Goal: Transaction & Acquisition: Purchase product/service

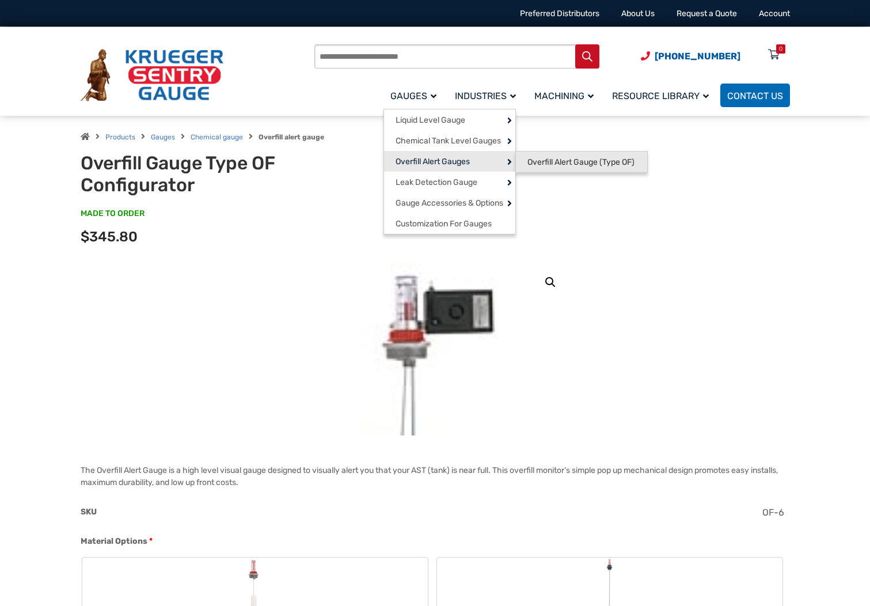
click at [564, 168] on span "Overfill Alert Gauge (Type OF)" at bounding box center [581, 162] width 107 height 10
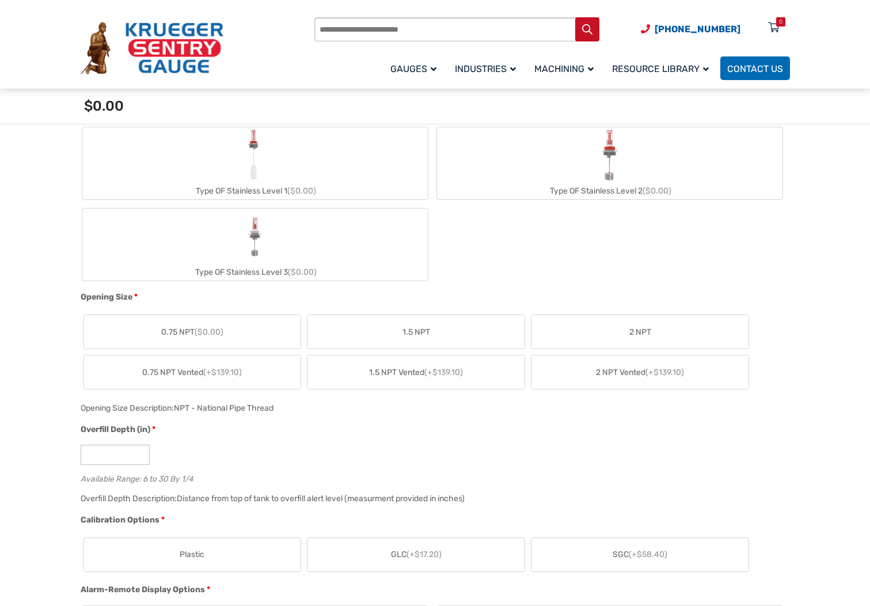
scroll to position [346, 0]
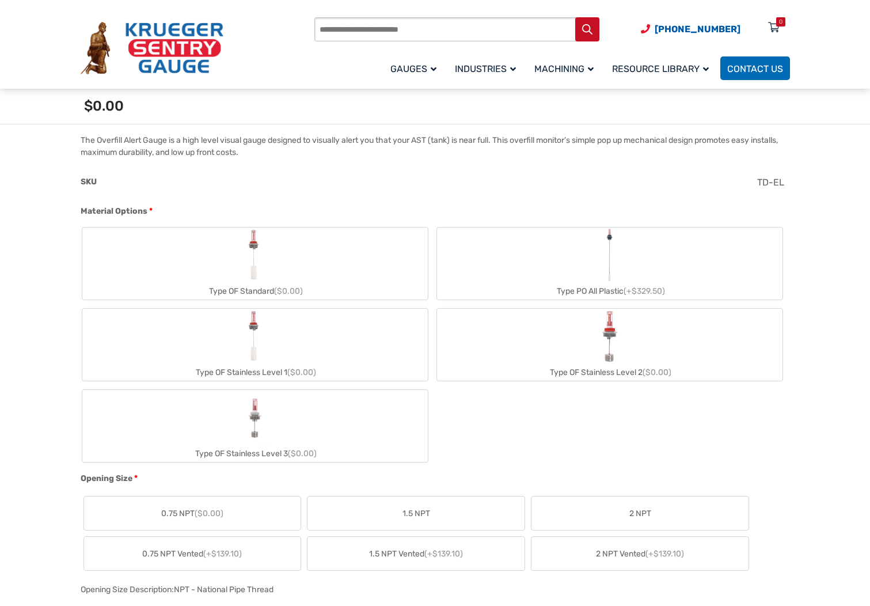
click at [389, 270] on label "Type OF Standard ($0.00)" at bounding box center [255, 263] width 346 height 72
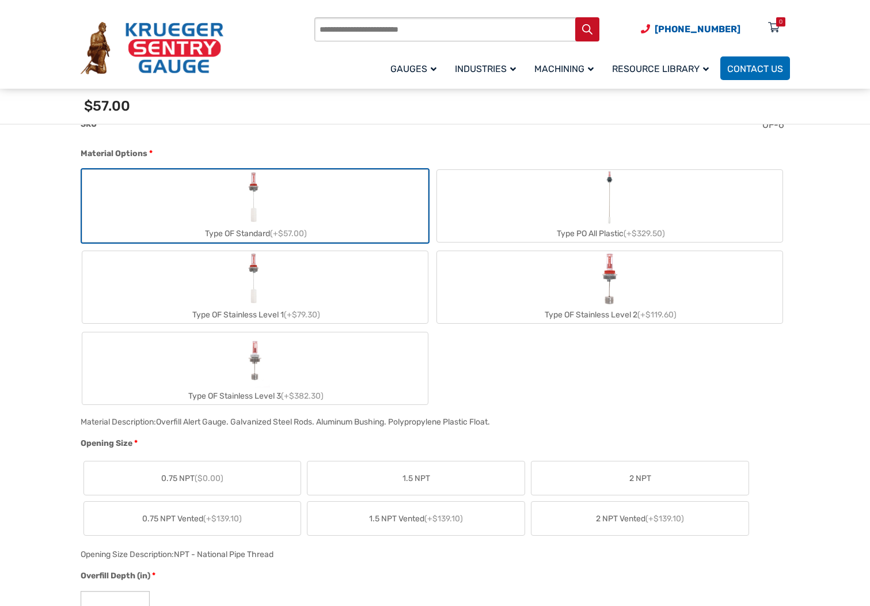
scroll to position [461, 0]
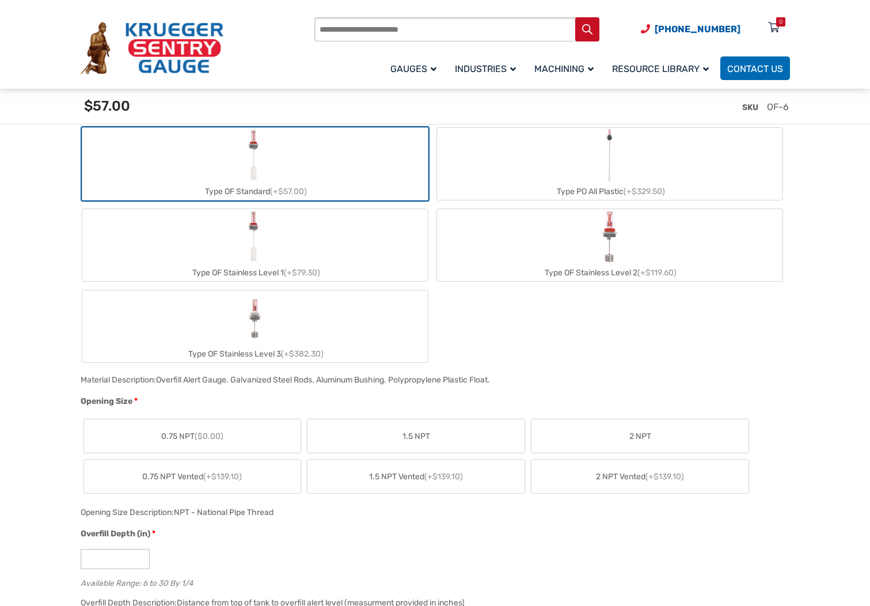
click at [223, 482] on span "0.75 NPT Vented (+$139.10)" at bounding box center [192, 477] width 100 height 12
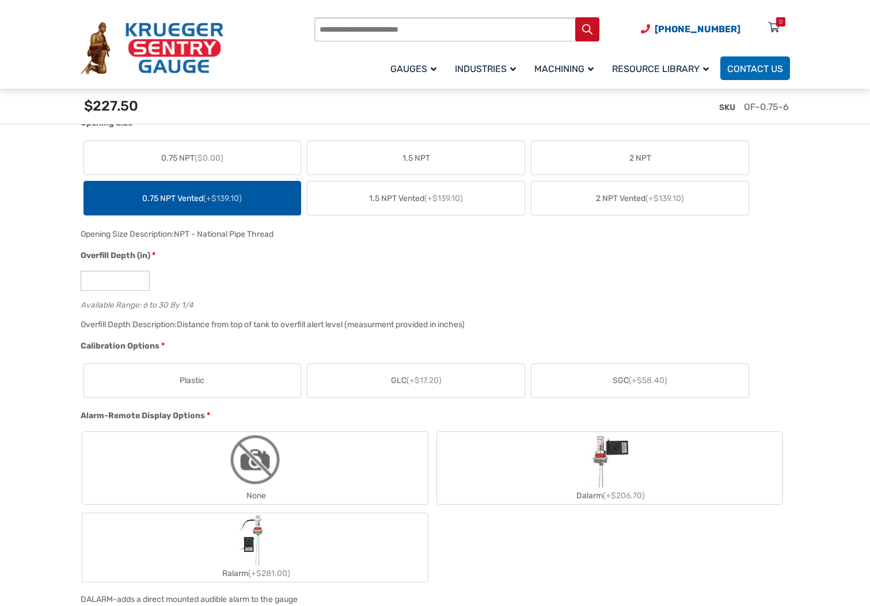
scroll to position [749, 0]
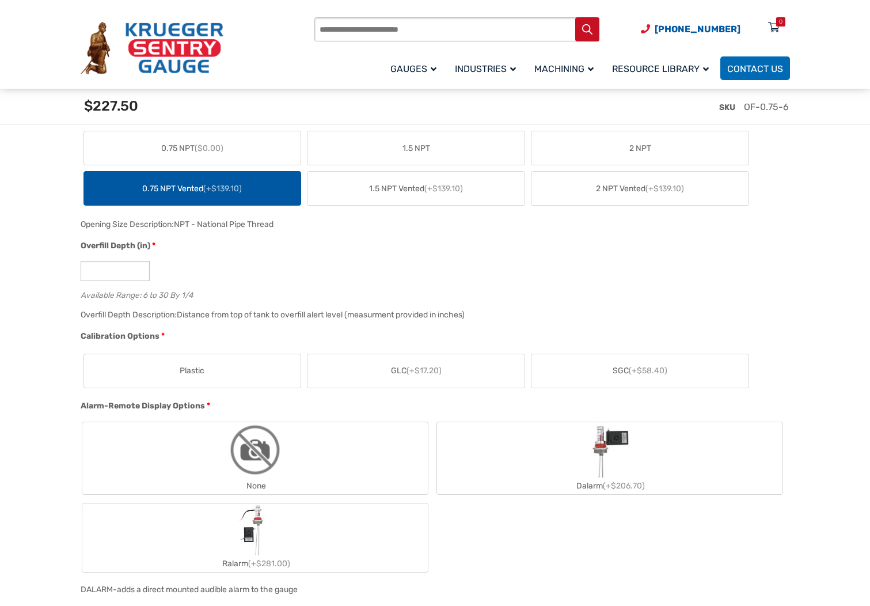
click at [221, 371] on label "Plastic" at bounding box center [192, 370] width 217 height 33
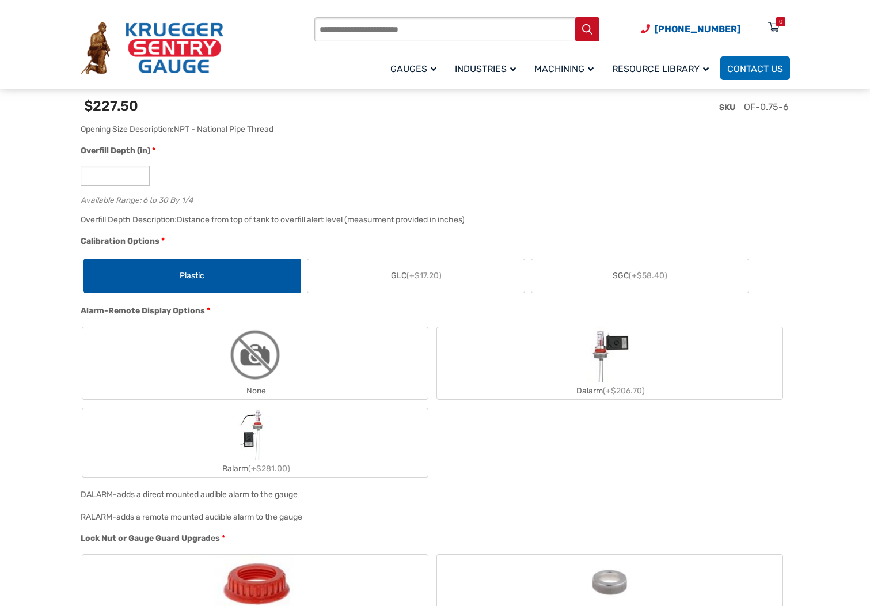
scroll to position [864, 0]
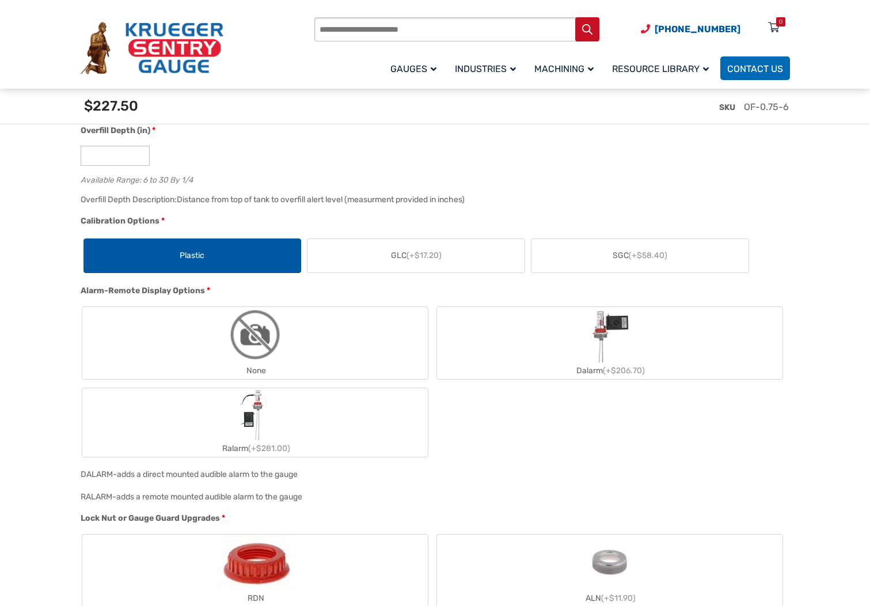
click at [380, 365] on div "None" at bounding box center [255, 370] width 346 height 17
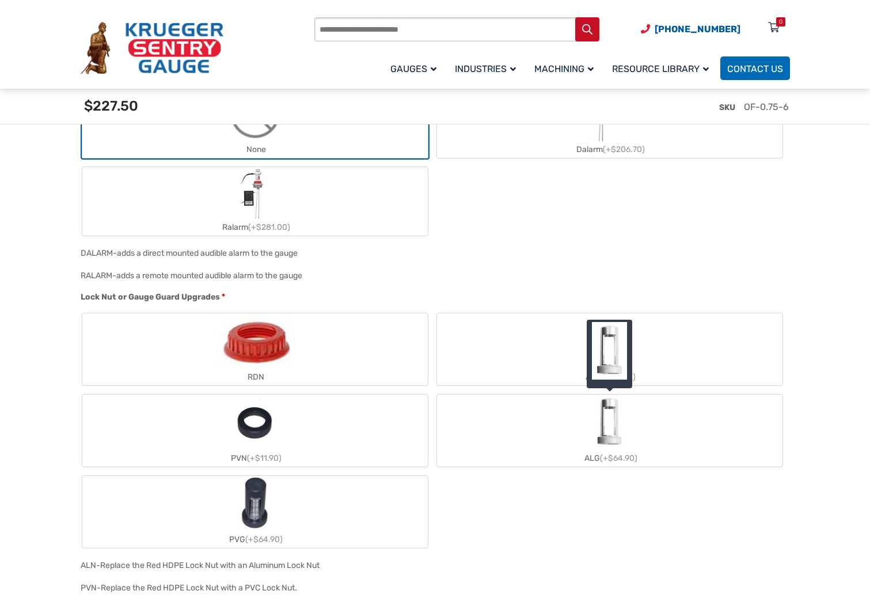
scroll to position [1094, 0]
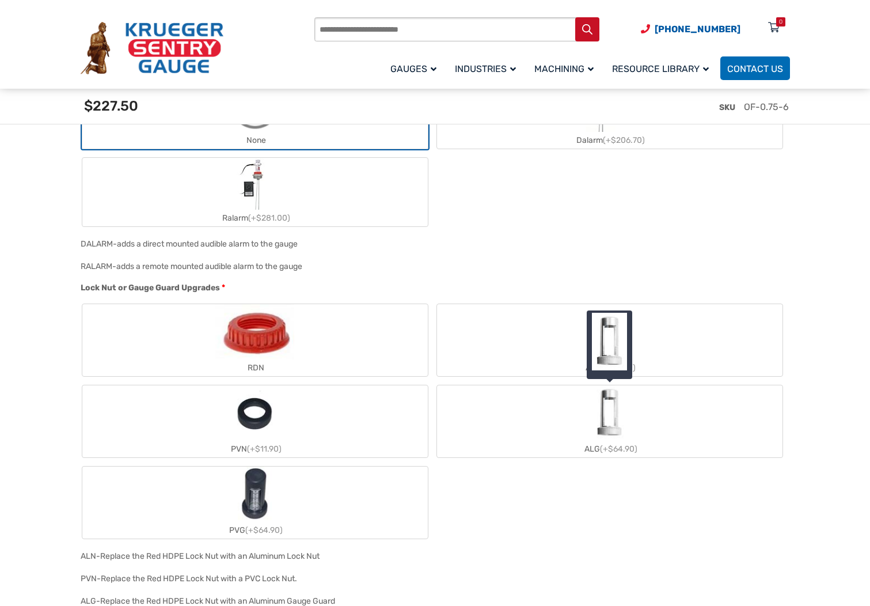
click at [623, 326] on img at bounding box center [609, 342] width 35 height 58
click at [628, 419] on label "ALG (+$64.90)" at bounding box center [610, 421] width 346 height 72
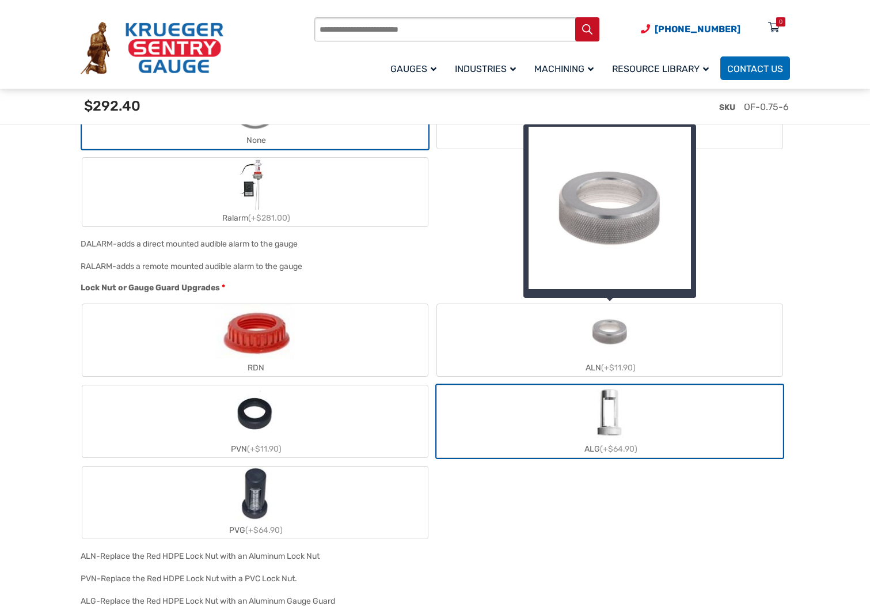
click at [529, 346] on label "ALN (+$11.90)" at bounding box center [610, 340] width 346 height 72
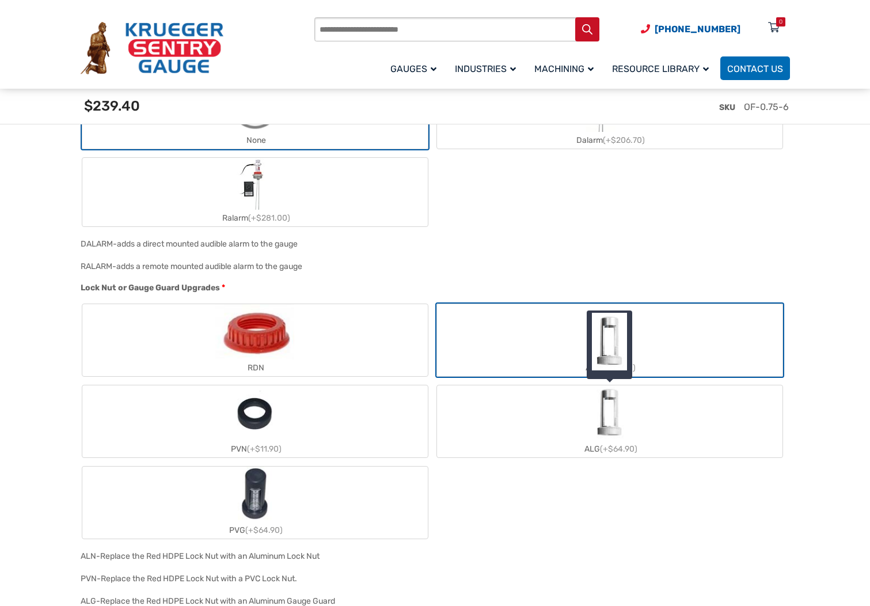
click at [555, 422] on label "ALG (+$64.90)" at bounding box center [610, 421] width 346 height 72
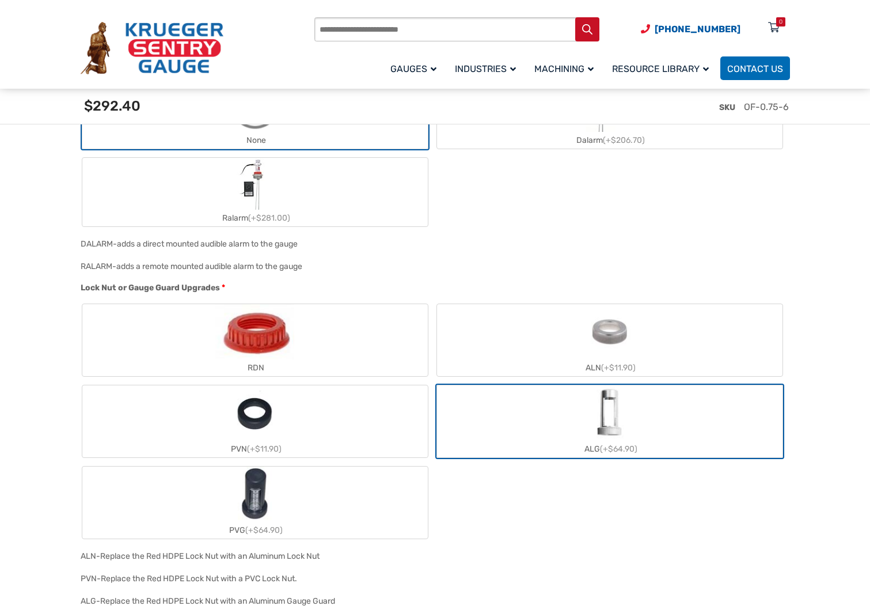
click at [542, 356] on label "ALN (+$11.90)" at bounding box center [610, 340] width 346 height 72
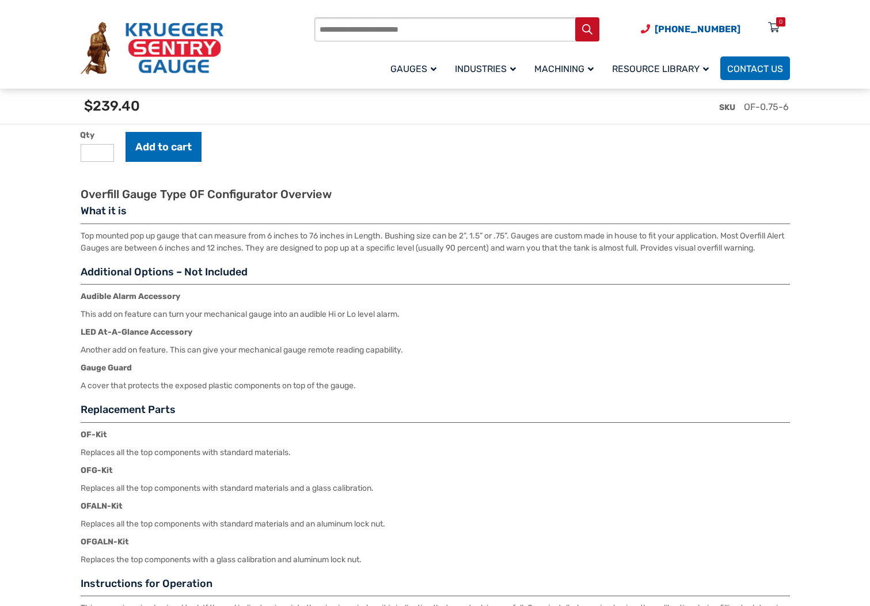
scroll to position [1670, 0]
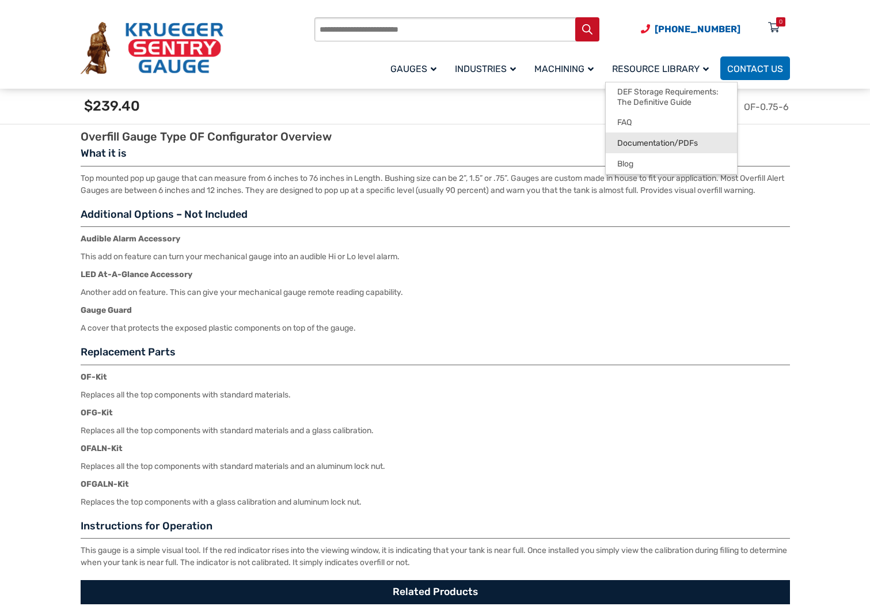
click at [657, 141] on span "Documentation/PDFs" at bounding box center [657, 143] width 81 height 10
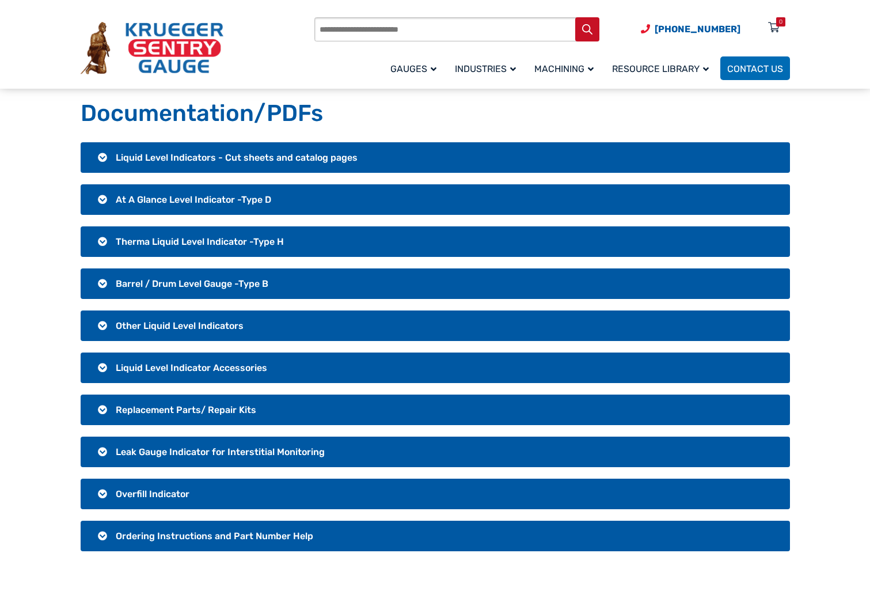
scroll to position [58, 0]
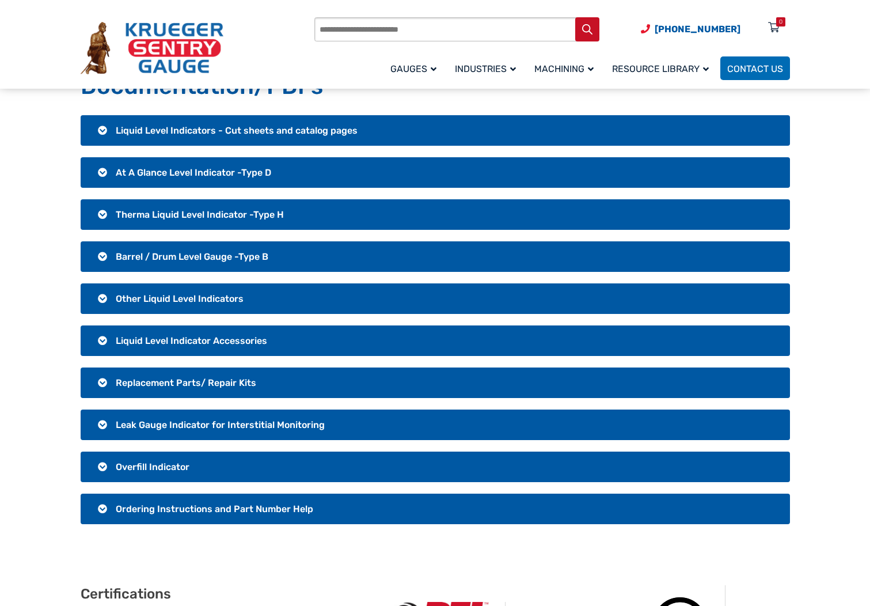
click at [100, 473] on h3 "Overfill Indicator" at bounding box center [436, 467] width 710 height 31
click at [101, 463] on h3 "Overfill Indicator" at bounding box center [436, 467] width 710 height 31
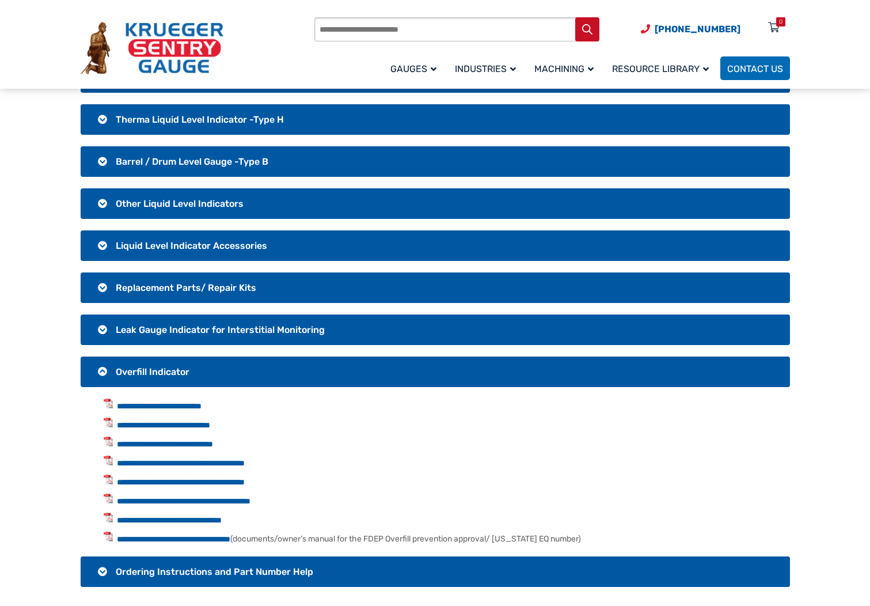
scroll to position [173, 0]
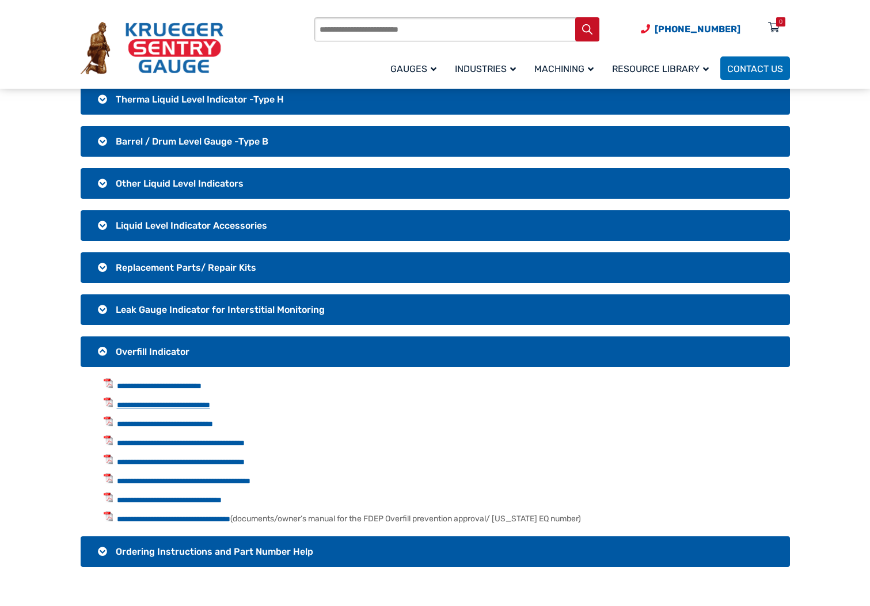
click at [202, 403] on link "**********" at bounding box center [163, 405] width 93 height 8
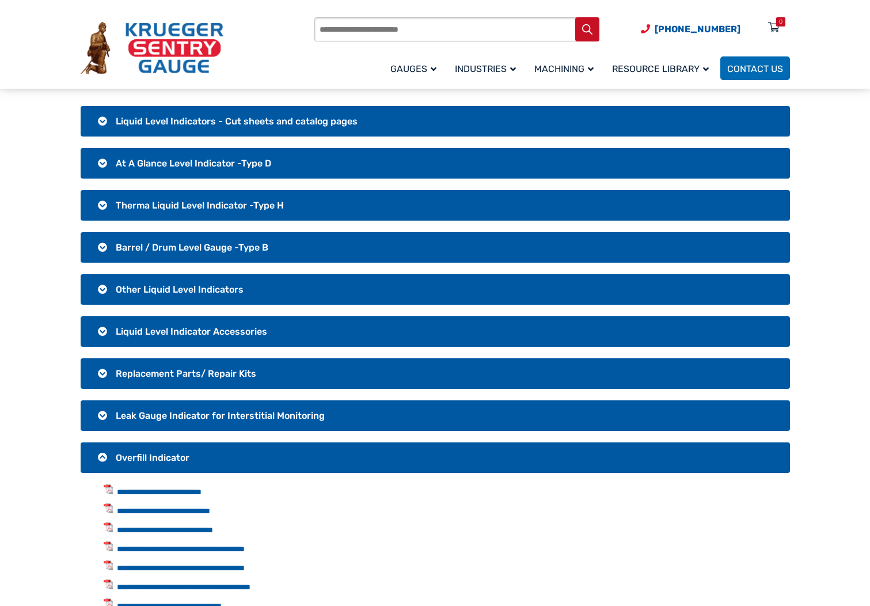
scroll to position [58, 0]
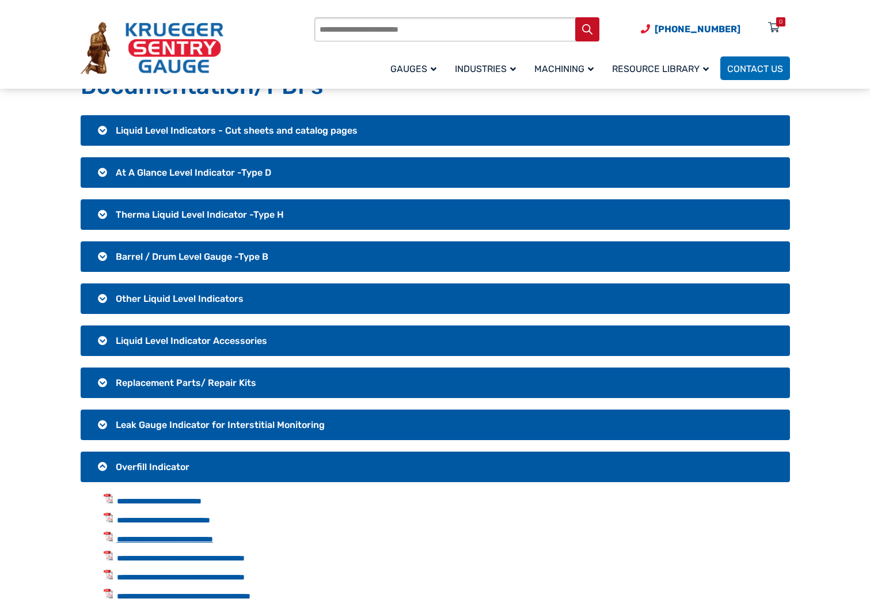
click at [200, 541] on link "**********" at bounding box center [165, 539] width 96 height 8
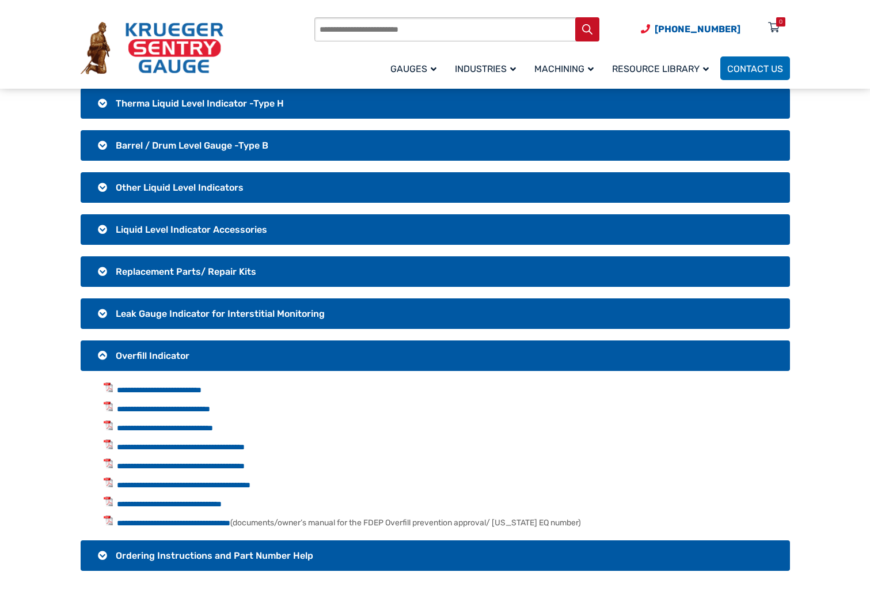
scroll to position [173, 0]
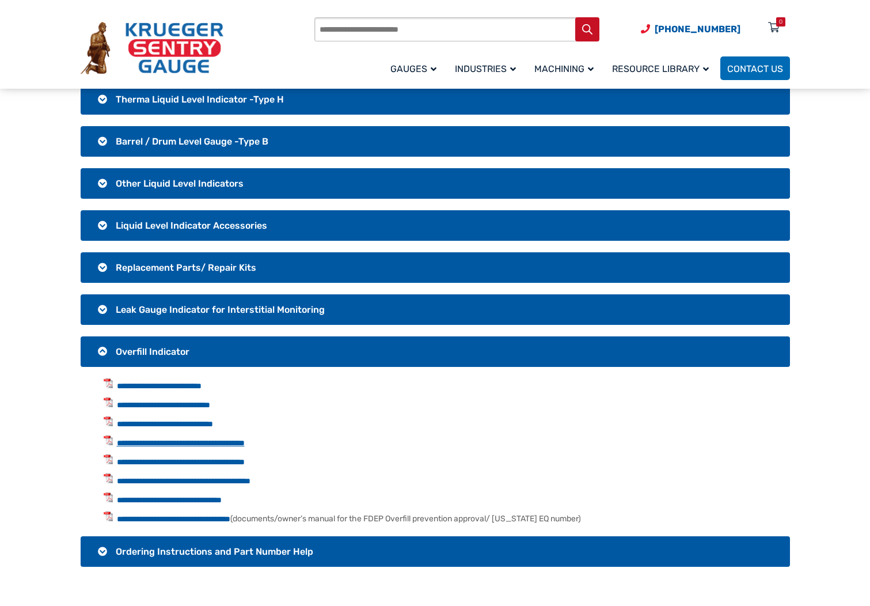
click at [232, 442] on link "**********" at bounding box center [181, 443] width 128 height 8
click at [222, 502] on link "**********" at bounding box center [169, 500] width 105 height 8
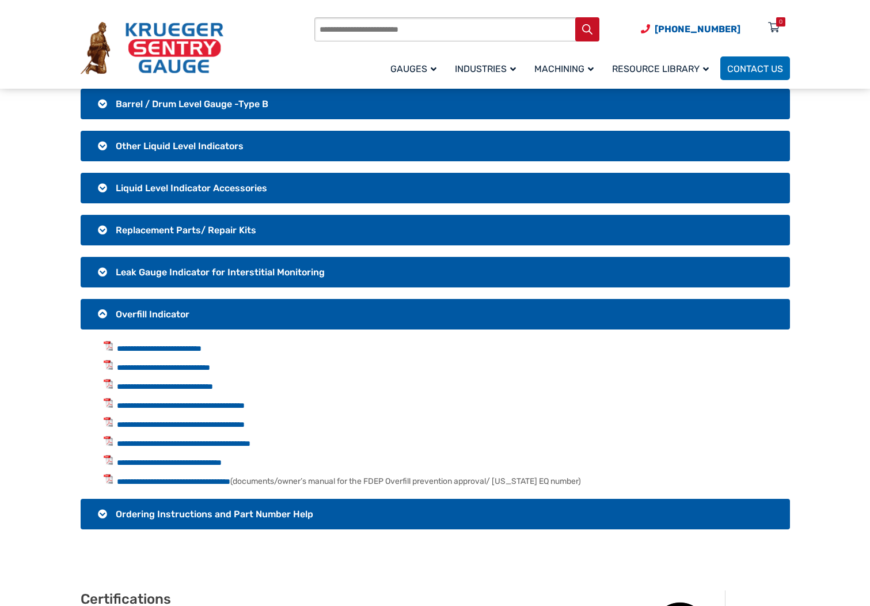
scroll to position [230, 0]
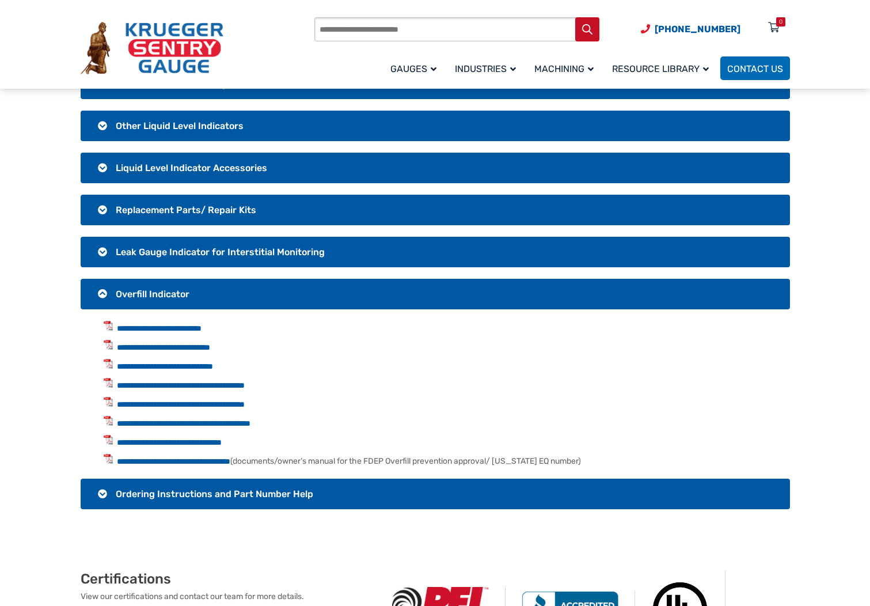
click at [119, 206] on span "Replacement Parts/ Repair Kits" at bounding box center [186, 209] width 141 height 11
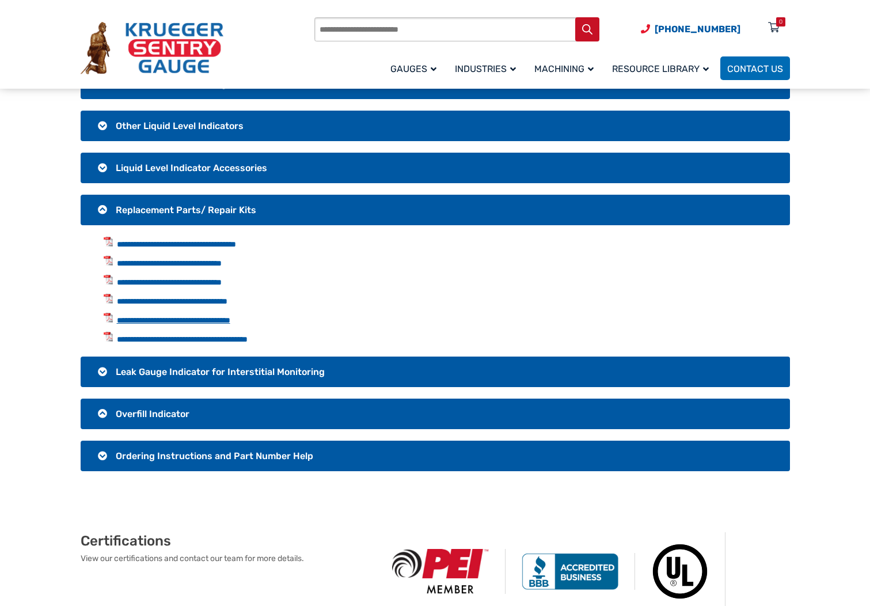
click at [166, 317] on link "**********" at bounding box center [173, 320] width 113 height 8
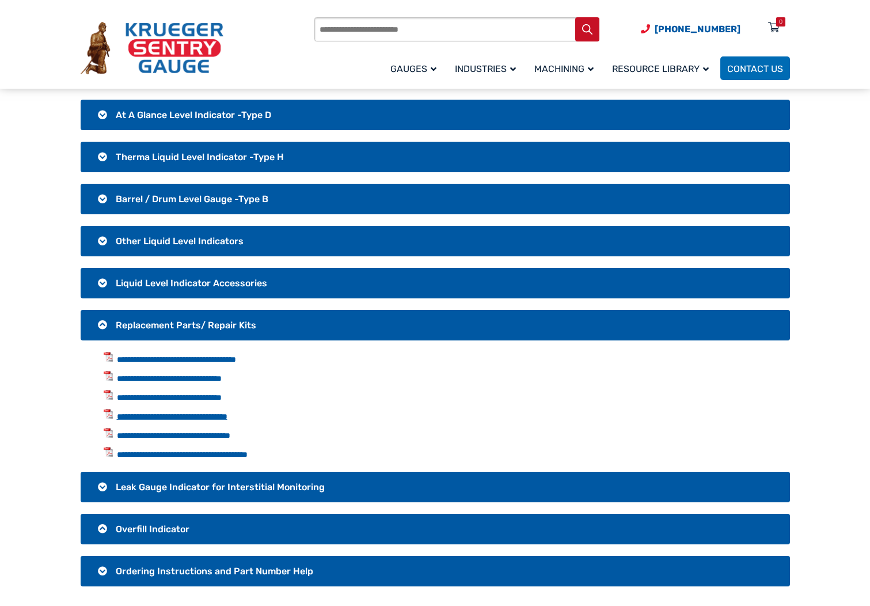
scroll to position [0, 0]
